Goal: Use online tool/utility: Utilize a website feature to perform a specific function

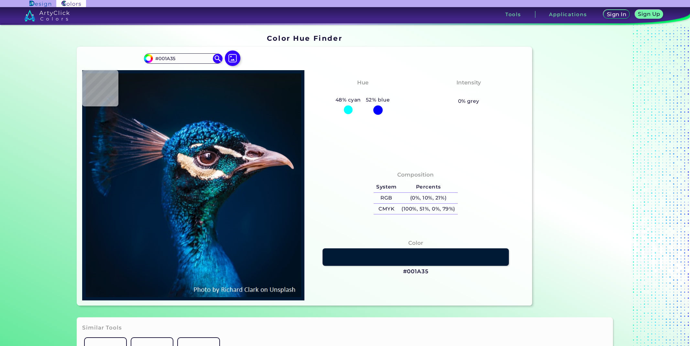
type input "#021d3b"
type input "#021D3B"
type input "#002e63"
type input "#002E63"
type input "#00355d"
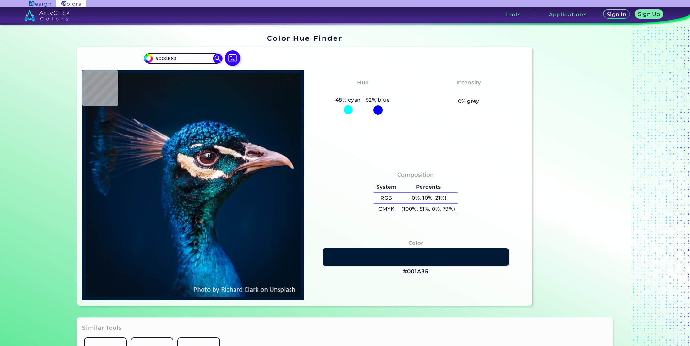
type input "#00355D"
type input "#213d51"
type input "#213D51"
type input "#075270"
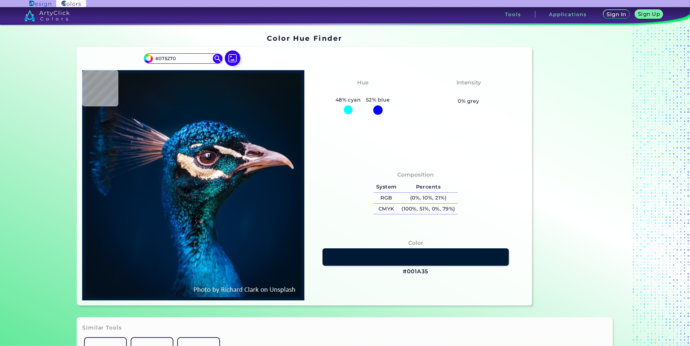
type input "#1b5271"
type input "#1B5271"
type input "#163147"
type input "#192634"
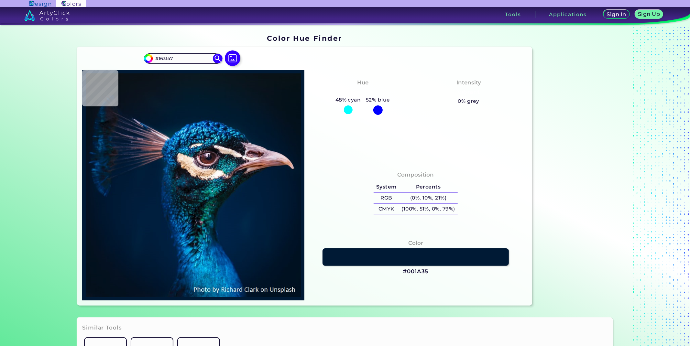
type input "#192634"
type input "#302d38"
type input "#302D38"
type input "#dcbeae"
type input "#DCBEAE"
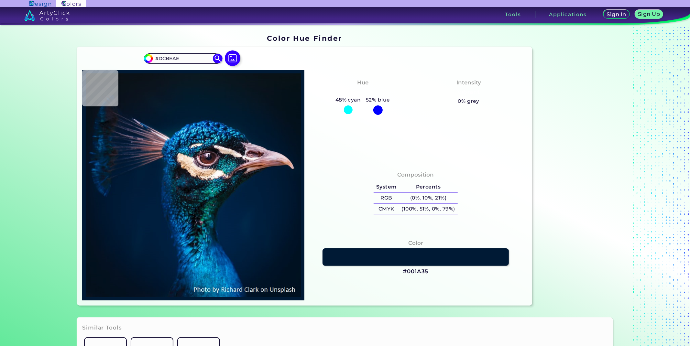
type input "#eecfbd"
type input "#EECFBD"
type input "#a78168"
type input "#A78168"
type input "#d5a988"
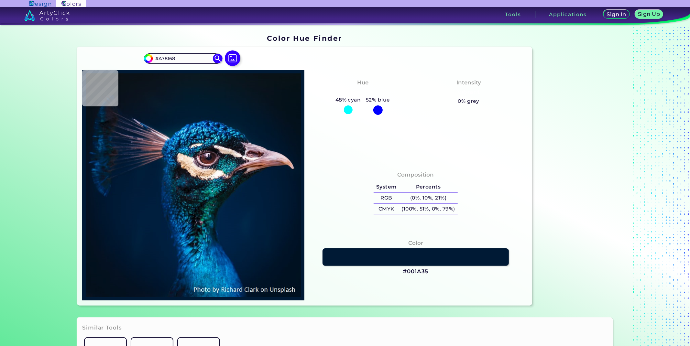
type input "#D5A988"
type input "#b3875d"
type input "#B3875D"
type input "#e9bb98"
type input "#E9BB98"
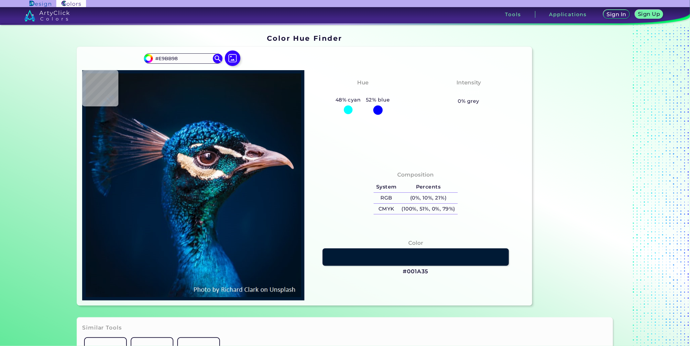
type input "#b38667"
type input "#B38667"
type input "#deaf87"
type input "#DEAF87"
type input "#e0b58e"
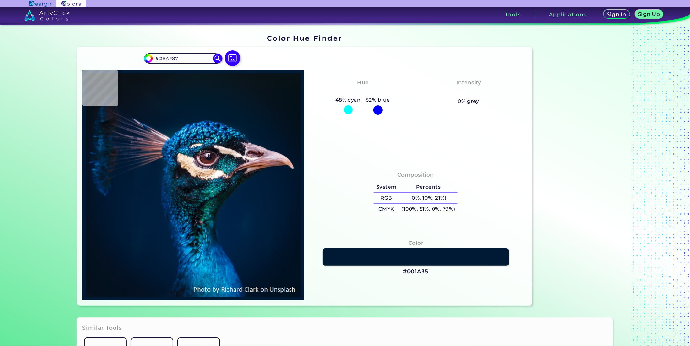
type input "#E0B58E"
type input "#f3caa6"
type input "#F3CAA6"
type input "#d3ab8a"
type input "#D3AB8A"
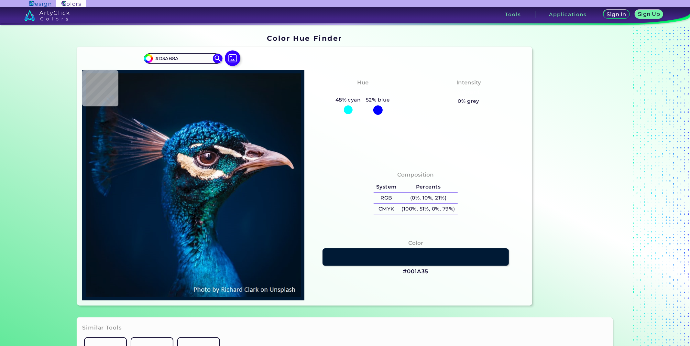
type input "#f2cfab"
type input "#F2CFAB"
type input "#faf5f1"
type input "#FAF5F1"
type input "#d2baba"
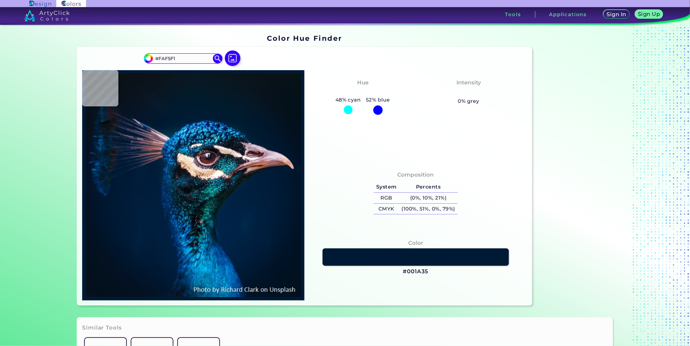
type input "#D2BABA"
type input "#45435c"
type input "#45435C"
type input "#7f576c"
type input "#7F576C"
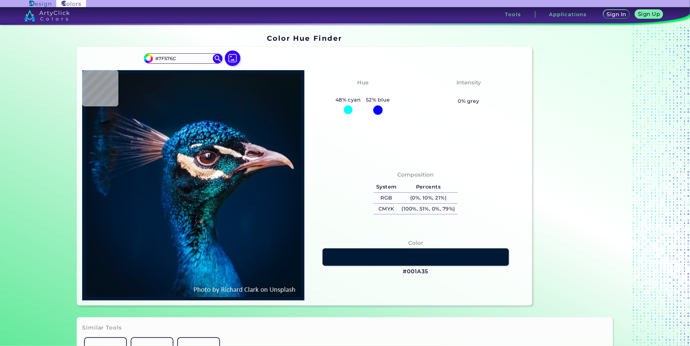
type input "#171213"
type input "#0f4358"
type input "#0F4358"
type input "#111e26"
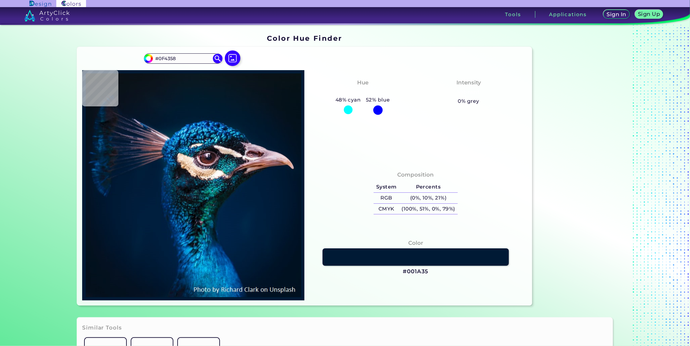
type input "#111E26"
type input "#08212b"
type input "#08212B"
type input "#00203f"
type input "#00203F"
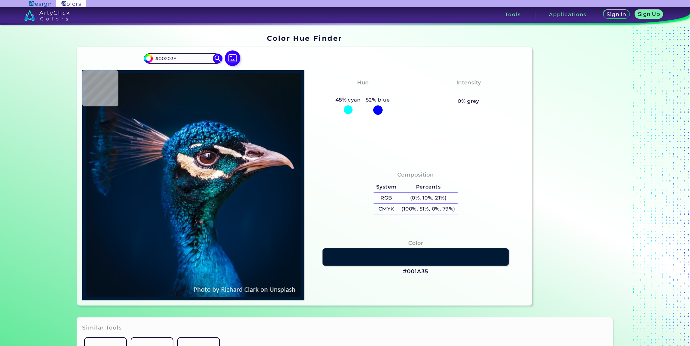
type input "#001f3e"
type input "#001F3E"
type input "#01203f"
type input "#01203F"
type input "#00203f"
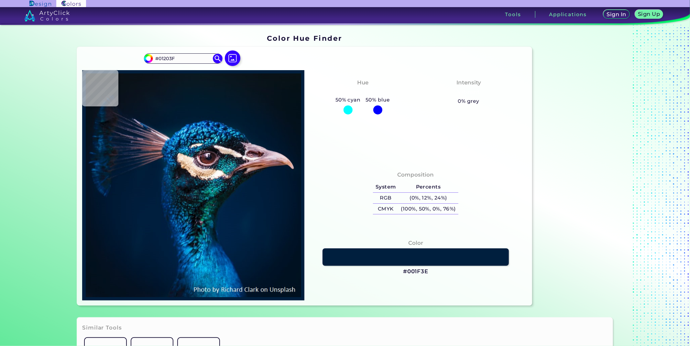
type input "#00203F"
type input "#002041"
type input "#002447"
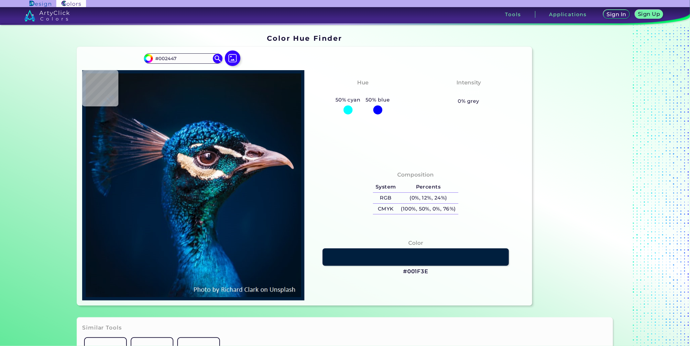
type input "#16353f"
type input "#16353F"
type input "#1e9996"
type input "#1E9996"
type input "#27768f"
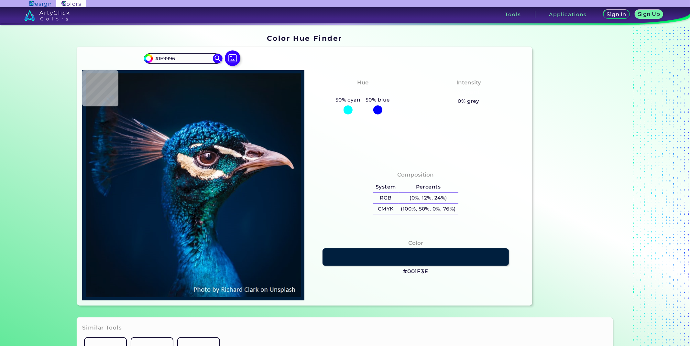
type input "#27768F"
type input "#b49a7c"
type input "#B49A7C"
type input "#fbdfd1"
type input "#FBDFD1"
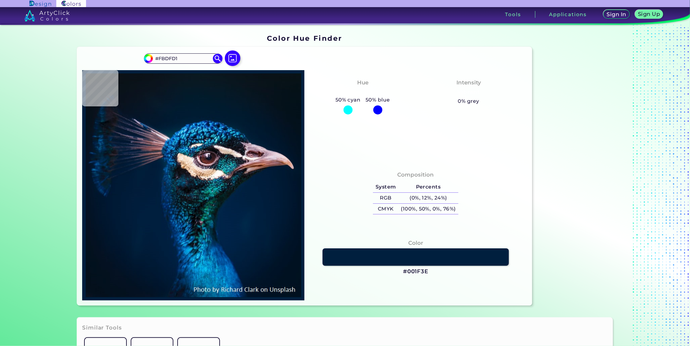
type input "#ccbac1"
type input "#CCBAC1"
type input "#fbf9f5"
type input "#FBF9F5"
type input "#596174"
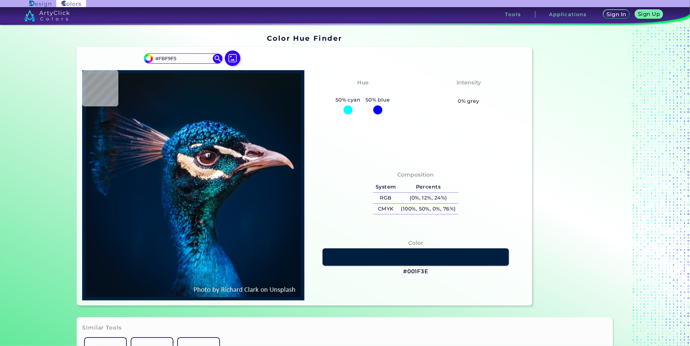
type input "#596174"
type input "#157bb2"
type input "#157BB2"
type input "#0c5a78"
type input "#0C5A78"
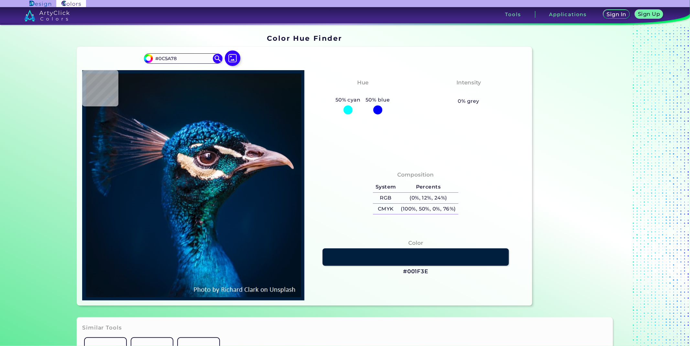
type input "#155478"
type input "#004d92"
type input "#004D92"
type input "#53c0fa"
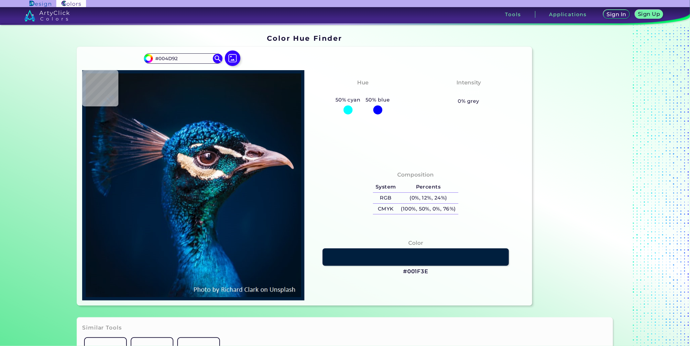
type input "#53C0FA"
type input "#1671b5"
type input "#1671B5"
type input "#001e36"
type input "#001E36"
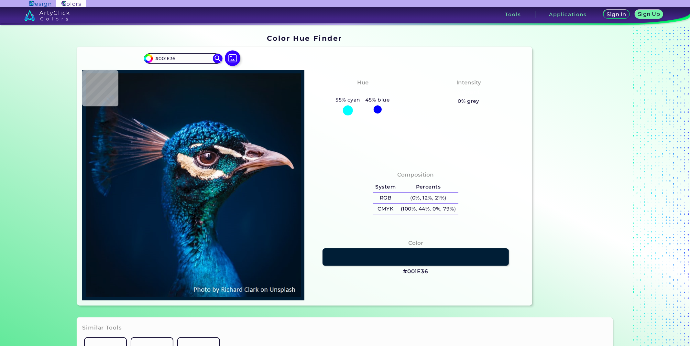
type input "#001c34"
type input "#001C34"
type input "#001c32"
type input "#001C32"
type input "#001c31"
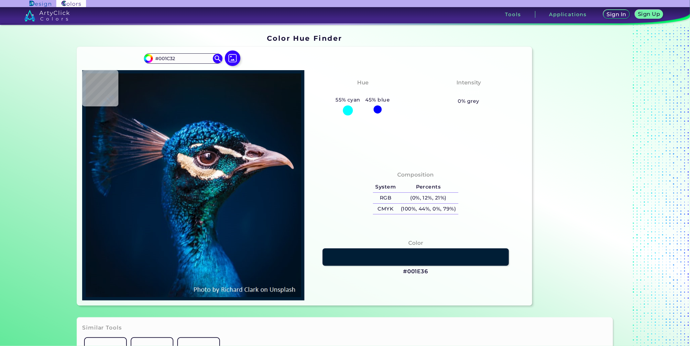
type input "#001C31"
type input "#001b30"
type input "#001B30"
type input "#001b2e"
type input "#001B2E"
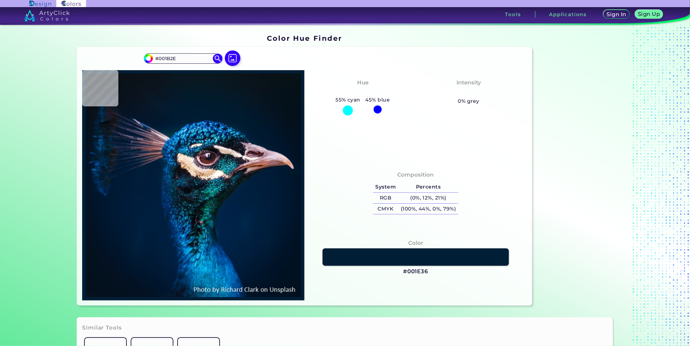
type input "#011a2e"
type input "#011A2E"
type input "#011b2c"
type input "#011B2C"
type input "#011b2a"
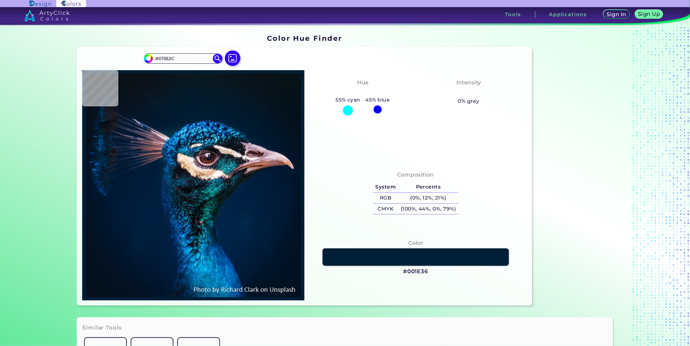
type input "#011B2A"
type input "#031a28"
type input "#031A28"
type input "#041927"
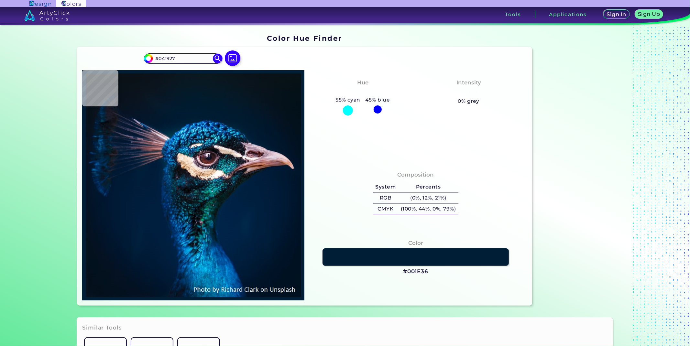
type input "#061927"
type input "#061926"
type input "#071925"
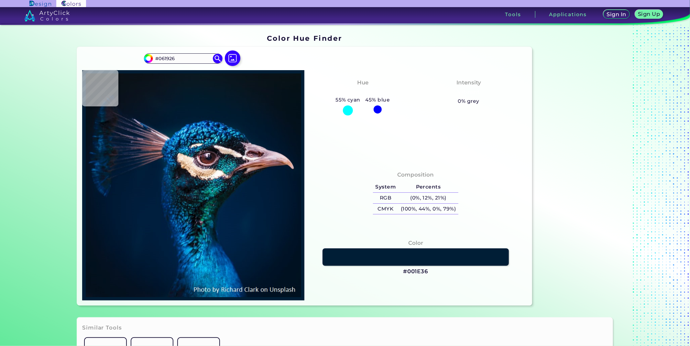
type input "#071925"
type input "#081923"
type input "#071822"
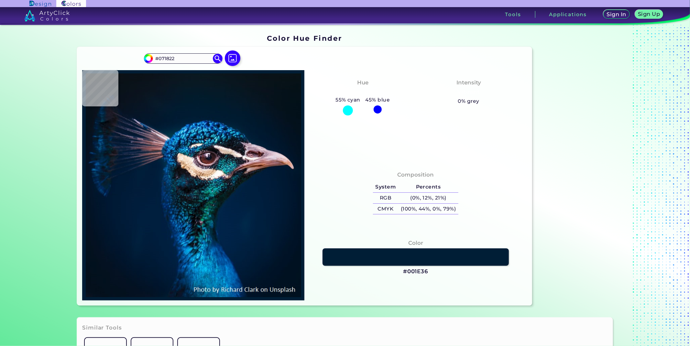
type input "#091722"
type input "#091622"
type input "#0b1820"
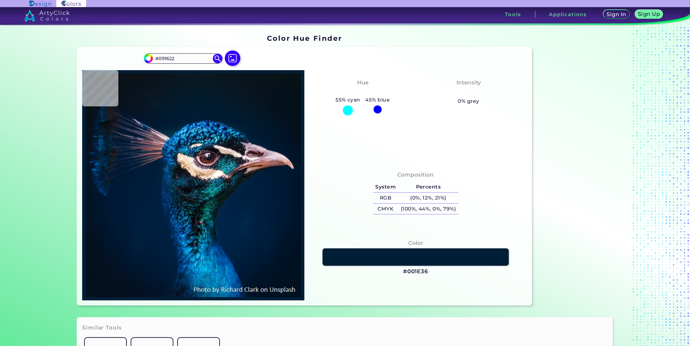
type input "#0B1820"
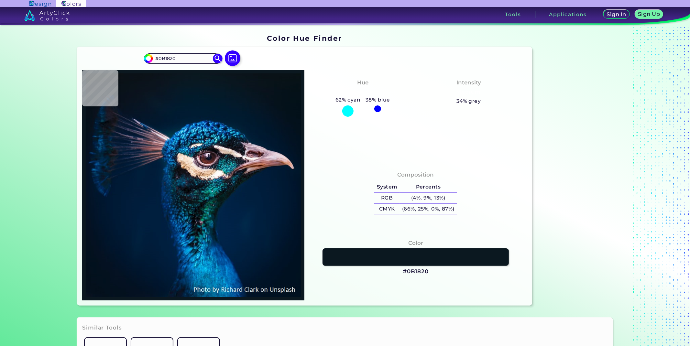
type input "#0a171f"
type input "#0A171F"
type input "#0a1920"
type input "#0A1920"
type input "#0a1820"
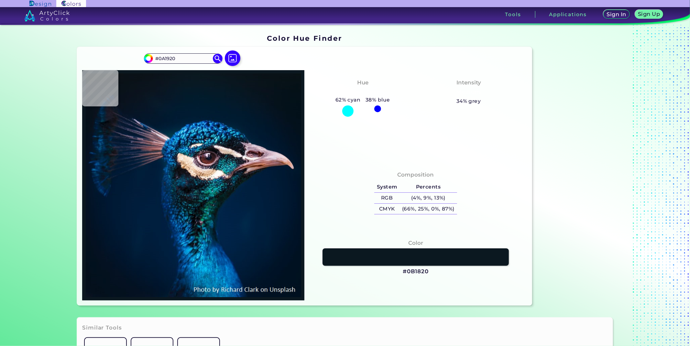
type input "#0A1820"
type input "#0b1820"
type input "#0B1820"
type input "#0a171f"
type input "#0A171F"
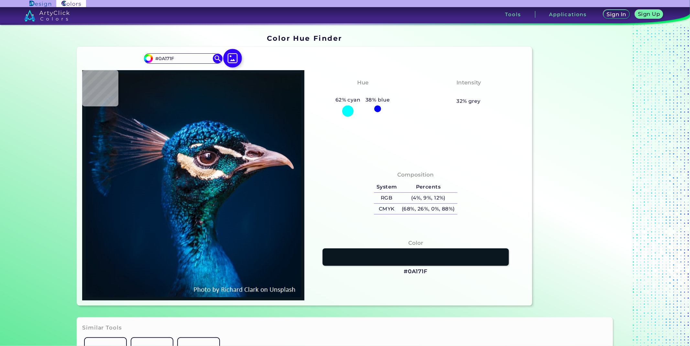
click at [228, 55] on img at bounding box center [232, 58] width 19 height 19
click at [0, 0] on input "file" at bounding box center [0, 0] width 0 height 0
type input "#09181f"
type input "#09181F"
type input "#09171f"
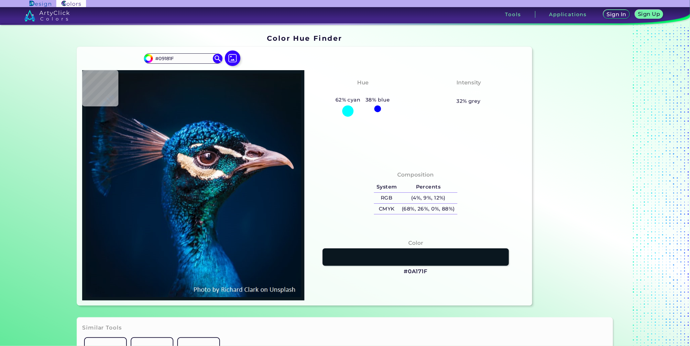
type input "#09171F"
type input "#081821"
type input "#081923"
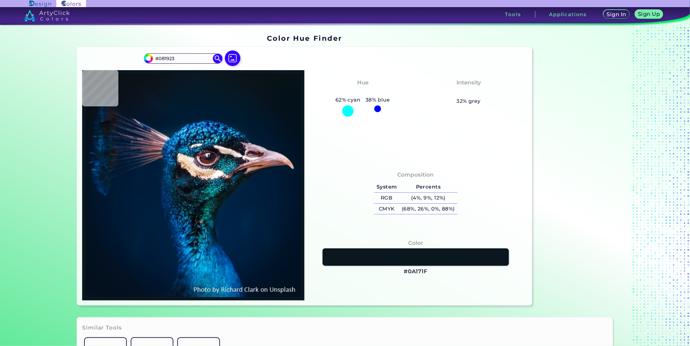
type input "#071925"
type input "#071a27"
type input "#071A27"
type input "#061927"
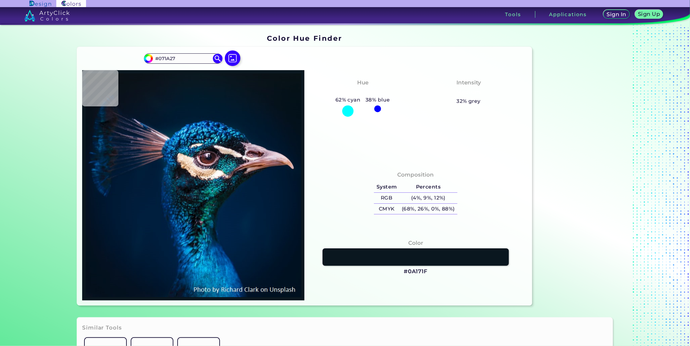
type input "#061927"
type input "#051927"
type input "#061928"
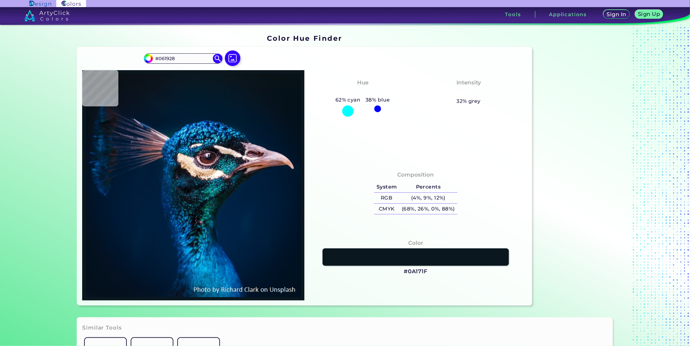
type input "#041a28"
type input "#041A28"
type input "#04192a"
type input "#04192A"
type input "#031a2a"
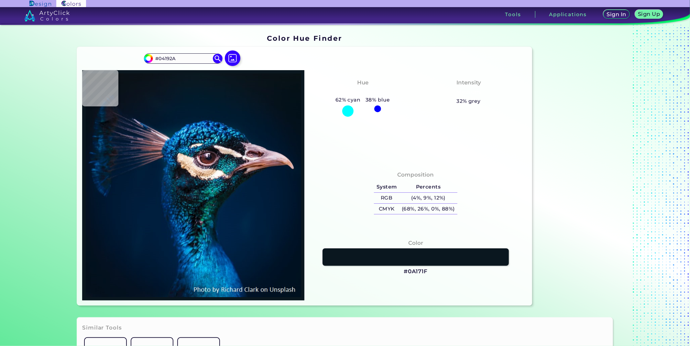
type input "#031A2A"
type input "#021a2a"
type input "#021A2A"
type input "#011b2a"
type input "#011B2A"
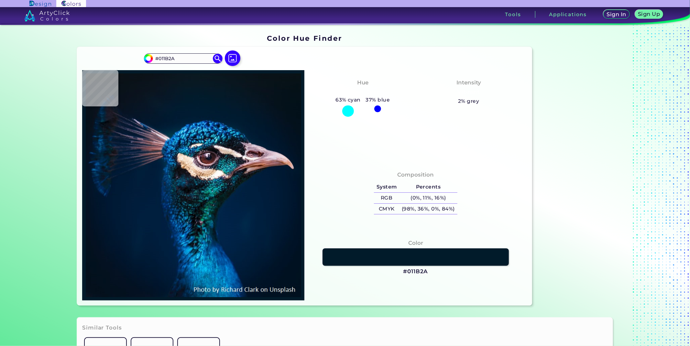
type input "#021c2d"
type input "#021C2D"
type input "#011b2c"
type input "#011B2C"
type input "#021c2d"
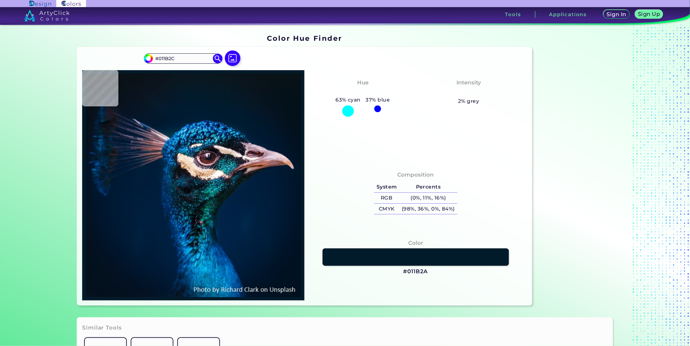
type input "#021C2D"
type input "#001b2c"
type input "#001B2C"
type input "#011a2e"
type input "#011A2E"
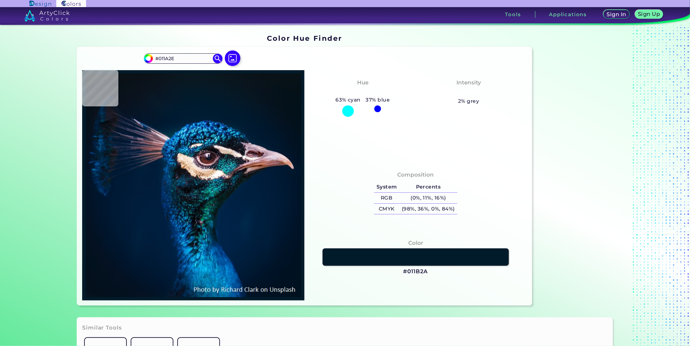
type input "#001b30"
type input "#001B30"
type input "#011b32"
type input "#011B32"
type input "#041c31"
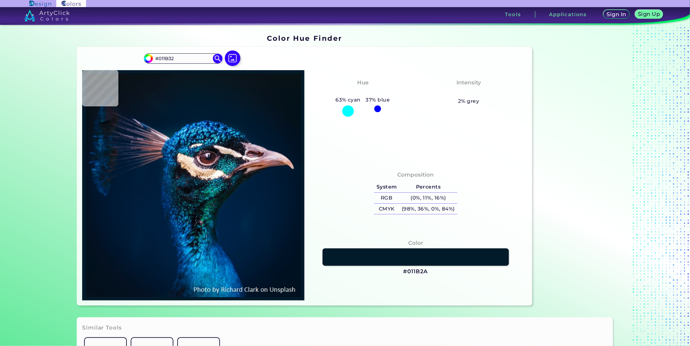
type input "#041C31"
type input "#00233d"
type input "#00233D"
type input "#1b8ce0"
type input "#1B8CE0"
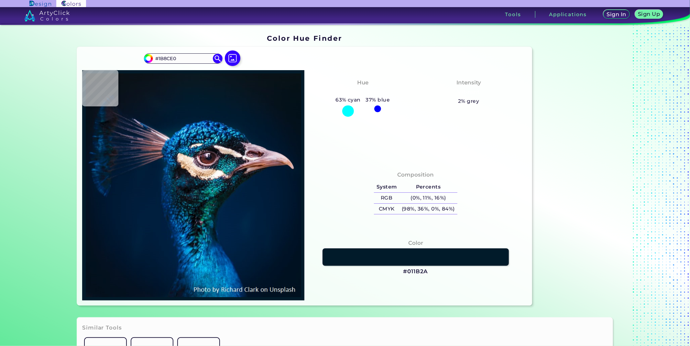
type input "#1d8cc4"
type input "#1D8CC4"
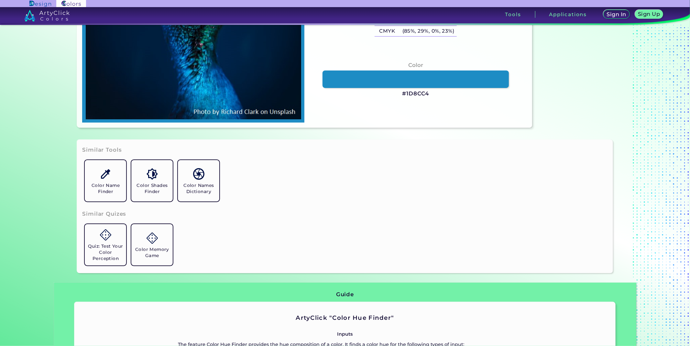
scroll to position [180, 0]
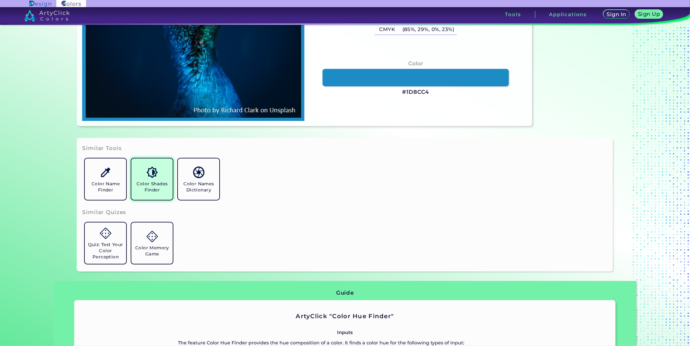
click at [153, 182] on h5 "Color Shades Finder" at bounding box center [152, 187] width 36 height 12
